Goal: Task Accomplishment & Management: Complete application form

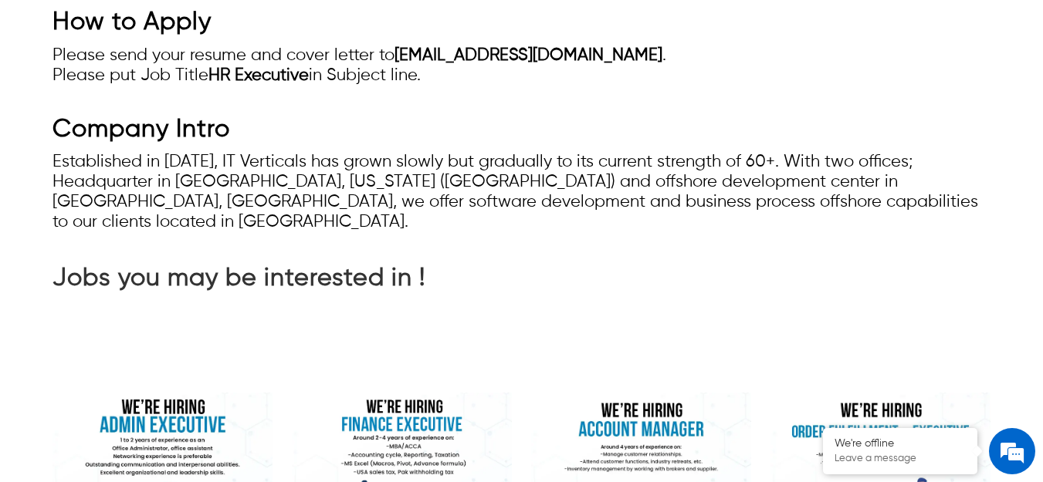
scroll to position [1621, 0]
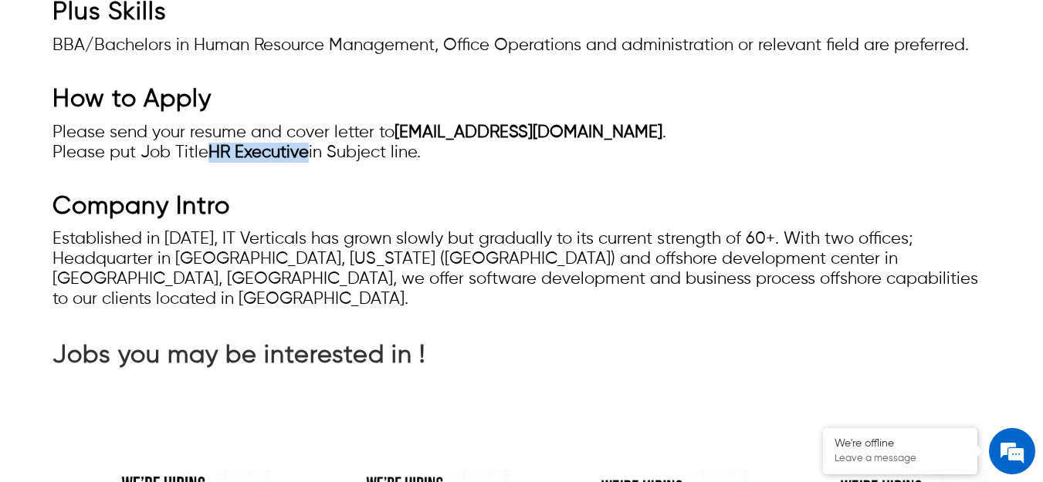
drag, startPoint x: 211, startPoint y: 149, endPoint x: 308, endPoint y: 157, distance: 97.6
click at [308, 157] on strong "HR Executive" at bounding box center [258, 152] width 100 height 17
copy strong "HR Executive"
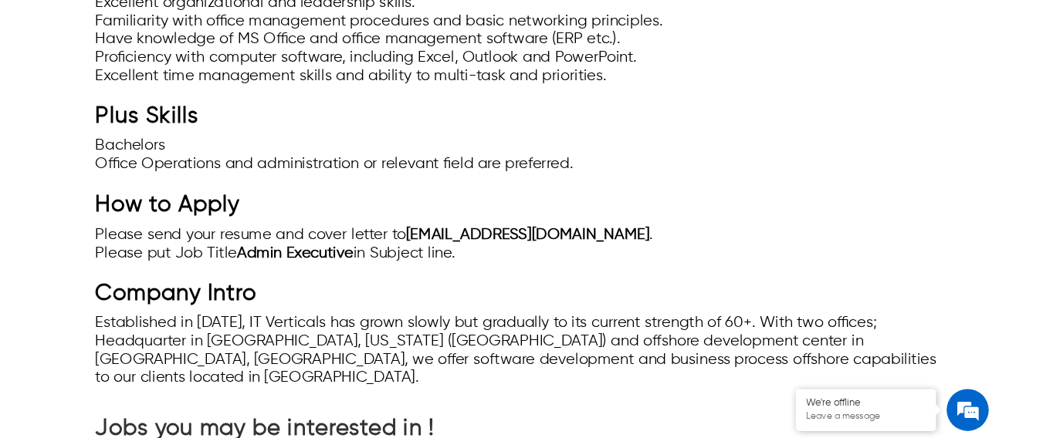
scroll to position [1466, 0]
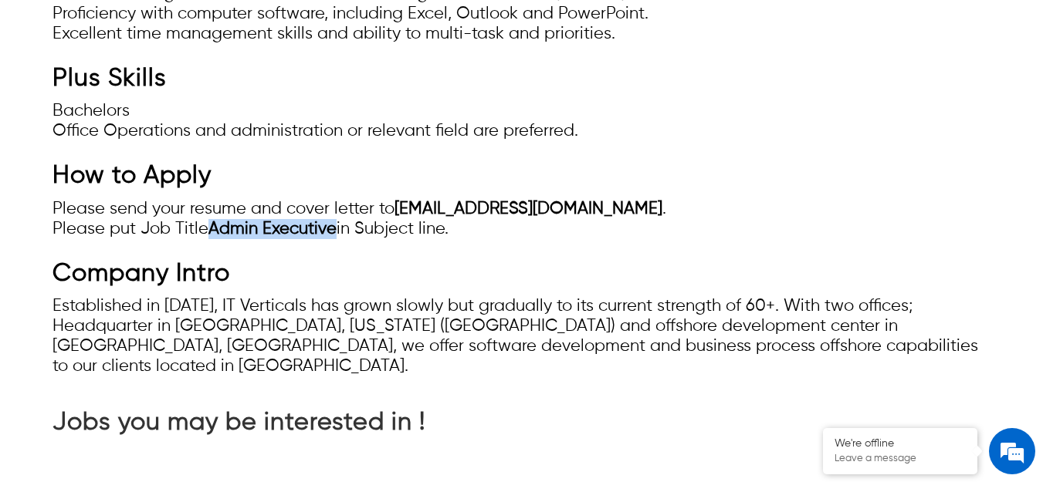
drag, startPoint x: 215, startPoint y: 232, endPoint x: 333, endPoint y: 234, distance: 117.3
click at [333, 234] on strong "Admin Executive" at bounding box center [272, 229] width 128 height 17
copy strong "Admin Executive"
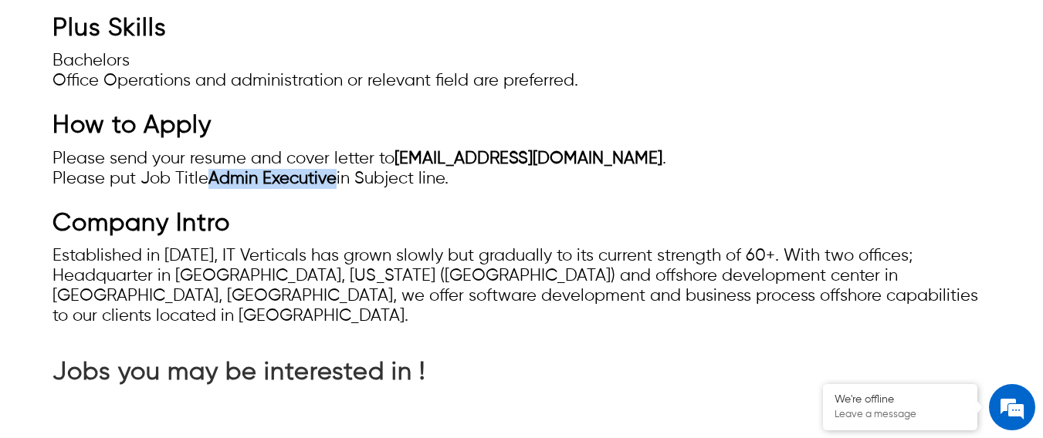
scroll to position [1544, 0]
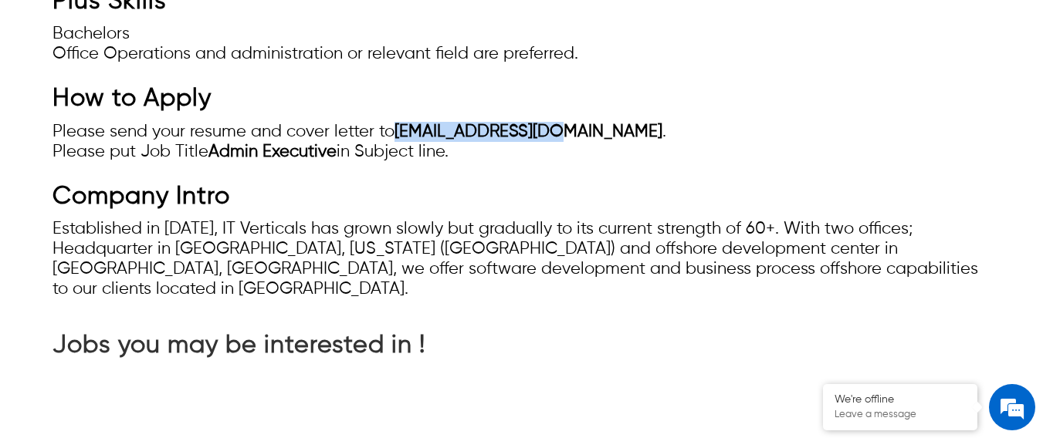
drag, startPoint x: 394, startPoint y: 134, endPoint x: 536, endPoint y: 136, distance: 142.0
click at [536, 136] on li "Please send your resume and cover letter to hr@itverticals.com ." at bounding box center [521, 132] width 938 height 20
copy strong "hr@itverticals.com"
